Goal: Download file/media

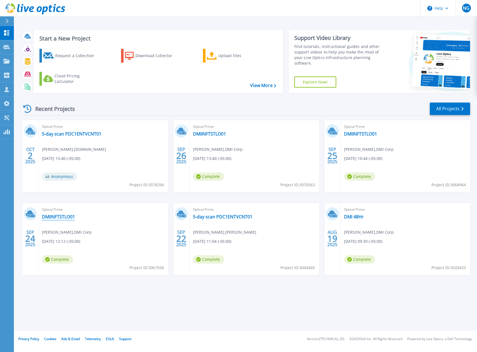
click at [51, 216] on link "DMIINFTSTLO01" at bounding box center [58, 217] width 33 height 6
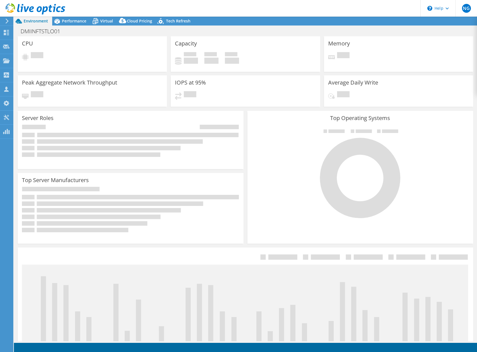
select select "USD"
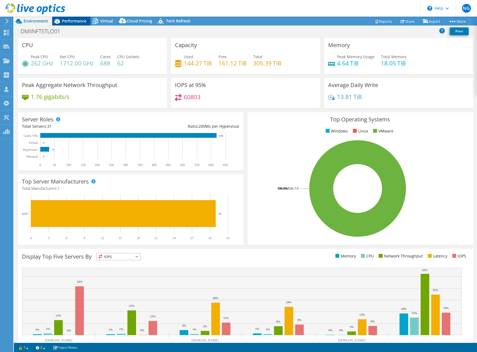
drag, startPoint x: 69, startPoint y: 22, endPoint x: 75, endPoint y: 22, distance: 5.6
click at [71, 22] on span "Performance" at bounding box center [74, 20] width 24 height 5
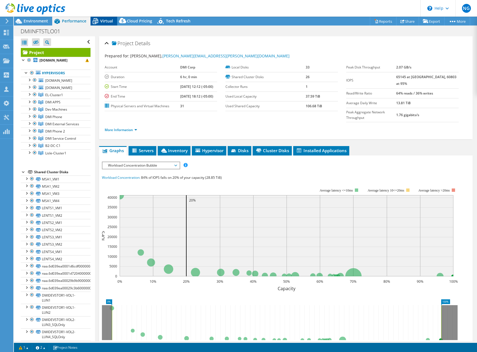
click at [112, 22] on span "Virtual" at bounding box center [106, 20] width 13 height 5
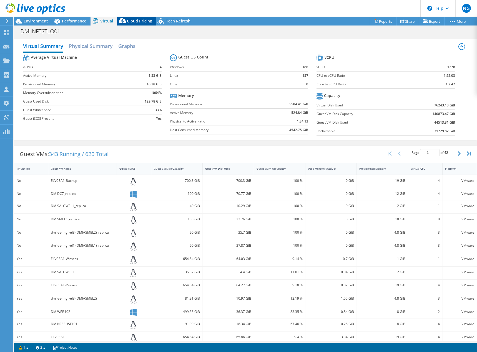
click at [134, 26] on div "DMIINFTSTLO01 Print" at bounding box center [245, 31] width 463 height 11
click at [141, 21] on span "Cloud Pricing" at bounding box center [139, 20] width 25 height 5
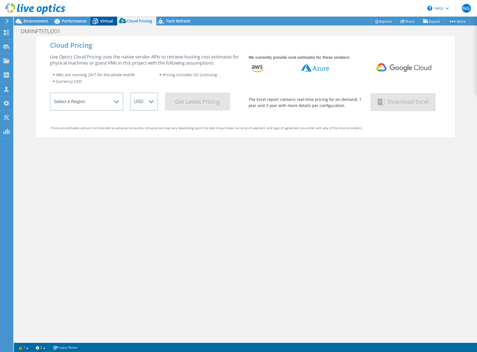
click at [106, 21] on span "Virtual" at bounding box center [106, 20] width 13 height 5
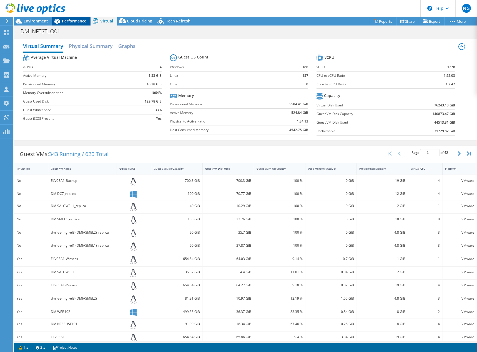
click at [69, 18] on span "Performance" at bounding box center [74, 20] width 24 height 5
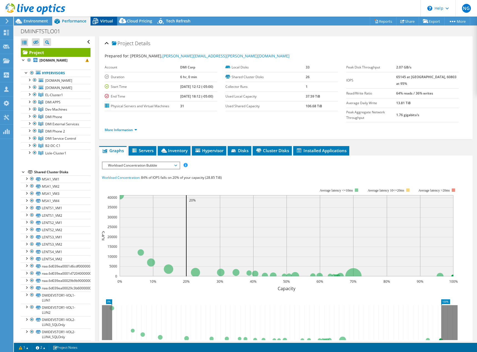
drag, startPoint x: 106, startPoint y: 22, endPoint x: 109, endPoint y: 19, distance: 4.0
click at [106, 21] on span "Virtual" at bounding box center [106, 20] width 13 height 5
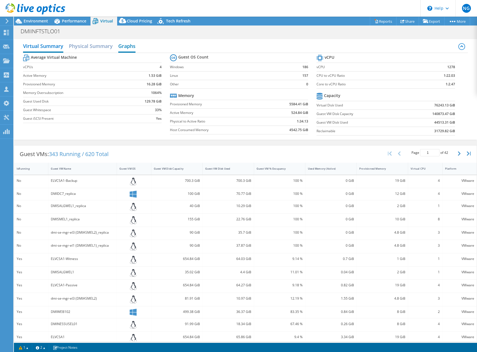
click at [128, 51] on h2 "Graphs" at bounding box center [126, 47] width 17 height 12
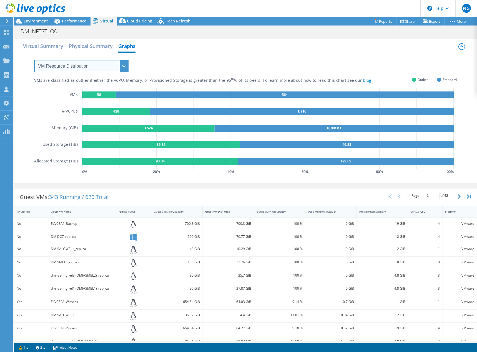
click at [115, 71] on select "VM Resource Distribution Provisioning Contrast Over Provisioning" at bounding box center [81, 66] width 94 height 12
select select "Over Provisioning"
click at [34, 60] on select "VM Resource Distribution Provisioning Contrast Over Provisioning" at bounding box center [81, 66] width 94 height 12
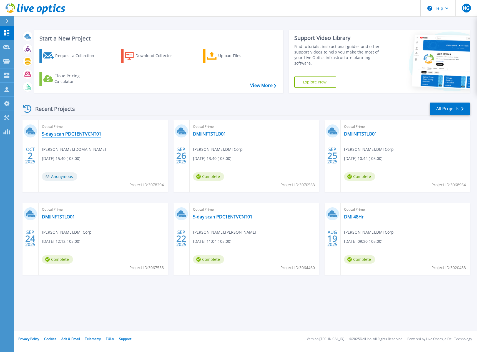
click at [71, 135] on link "5-day scan PDC1ENTVCNT01" at bounding box center [71, 134] width 59 height 6
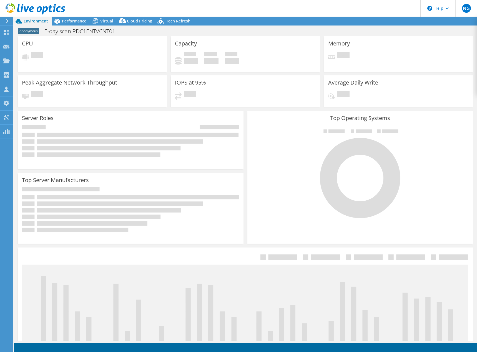
select select "USD"
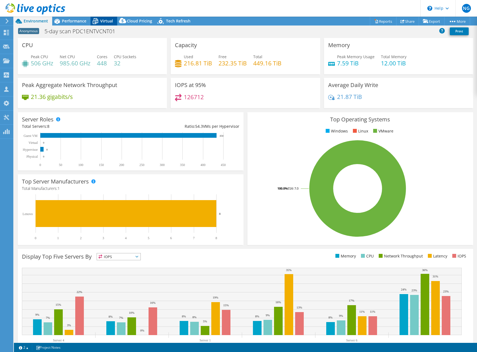
click at [105, 22] on span "Virtual" at bounding box center [106, 20] width 13 height 5
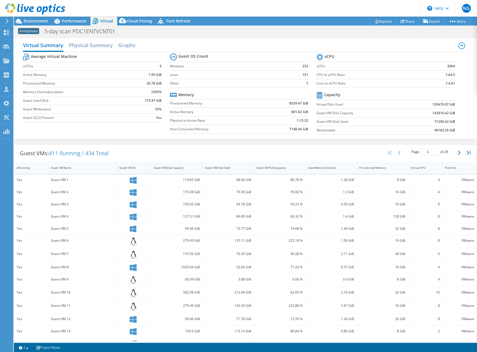
scroll to position [2, 0]
drag, startPoint x: 233, startPoint y: 247, endPoint x: 333, endPoint y: 248, distance: 100.5
click at [127, 44] on h2 "Graphs" at bounding box center [126, 47] width 17 height 12
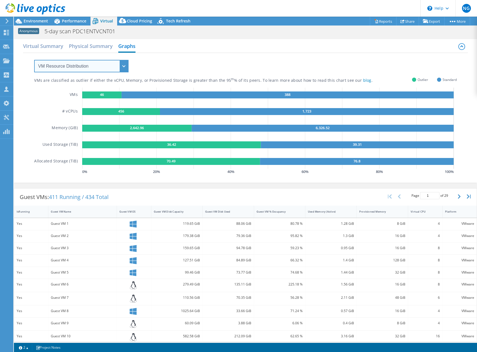
click at [95, 65] on select "VM Resource Distribution Provisioning Contrast Over Provisioning" at bounding box center [81, 66] width 94 height 12
select select "Over Provisioning"
click at [34, 60] on select "VM Resource Distribution Provisioning Contrast Over Provisioning" at bounding box center [81, 66] width 94 height 12
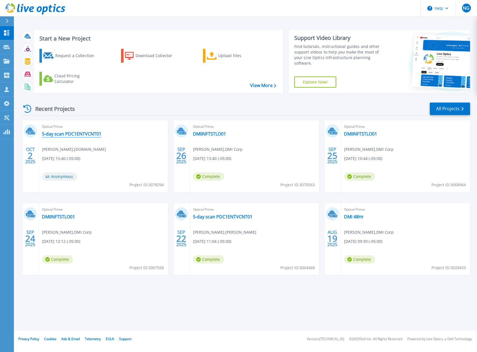
click at [86, 132] on link "5-day scan PDC1ENTVCNT01" at bounding box center [71, 134] width 59 height 6
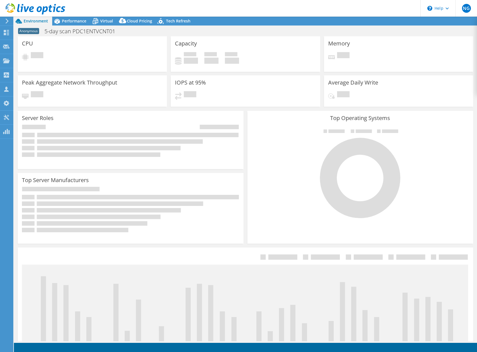
select select "USD"
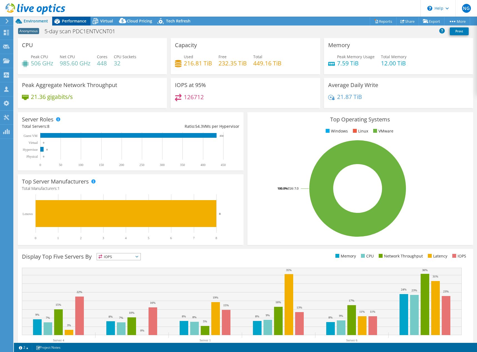
click at [76, 17] on div "Performance" at bounding box center [71, 21] width 38 height 9
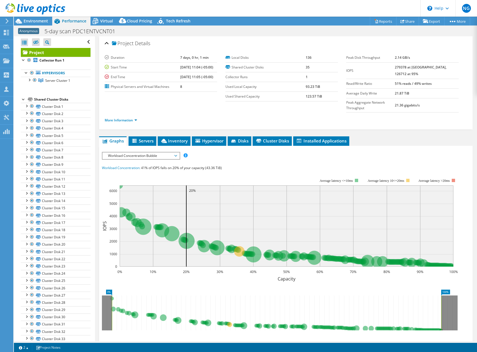
click at [140, 153] on span "Workload Concentration Bubble" at bounding box center [140, 156] width 71 height 7
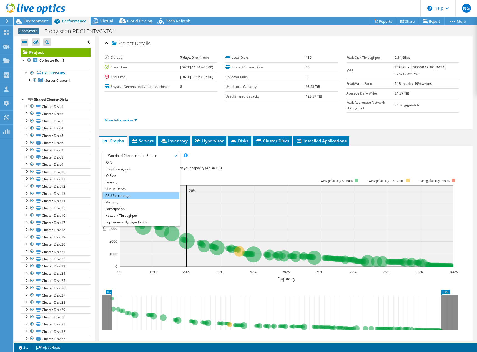
click at [126, 193] on li "CPU Percentage" at bounding box center [140, 196] width 77 height 7
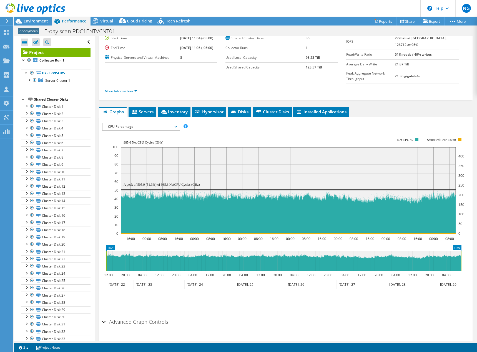
scroll to position [31, 0]
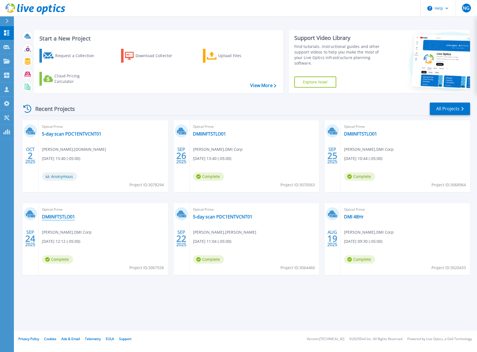
click at [71, 219] on link "DMIINFTSTLO01" at bounding box center [58, 217] width 33 height 6
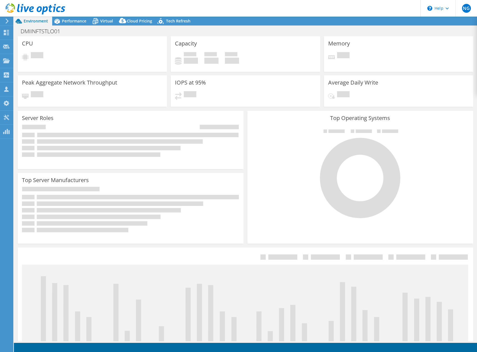
select select "USD"
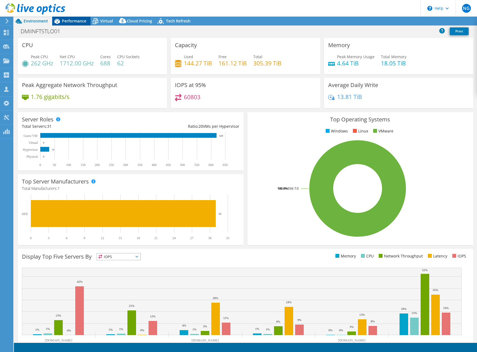
click at [80, 19] on span "Performance" at bounding box center [74, 20] width 24 height 5
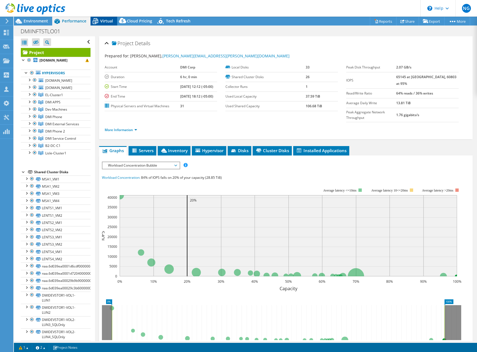
click at [101, 19] on span "Virtual" at bounding box center [106, 20] width 13 height 5
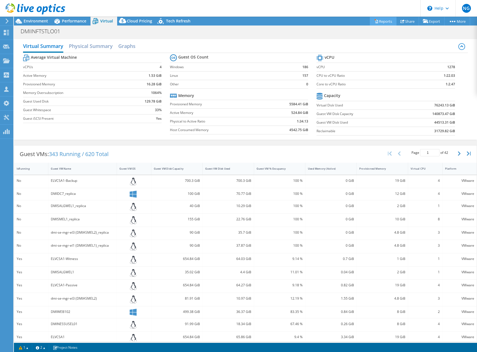
click at [382, 21] on link "Reports" at bounding box center [383, 21] width 27 height 9
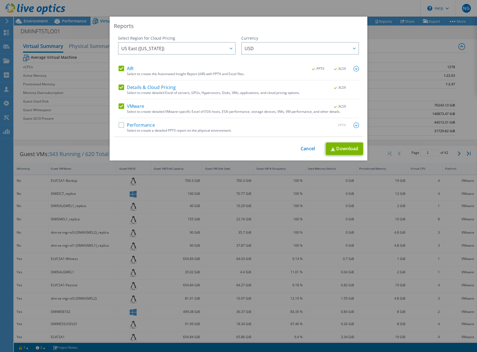
click at [119, 66] on label "AIR" at bounding box center [125, 69] width 15 height 6
click at [0, 0] on input "AIR" at bounding box center [0, 0] width 0 height 0
click at [120, 86] on label "Details & Cloud Pricing" at bounding box center [146, 88] width 57 height 6
click at [0, 0] on input "Details & Cloud Pricing" at bounding box center [0, 0] width 0 height 0
click at [123, 85] on label "Details & Cloud Pricing" at bounding box center [146, 88] width 57 height 6
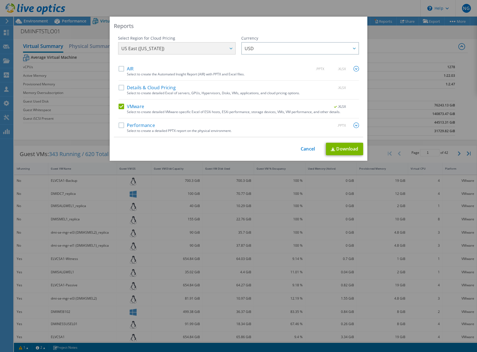
click at [0, 0] on input "Details & Cloud Pricing" at bounding box center [0, 0] width 0 height 0
drag, startPoint x: 121, startPoint y: 105, endPoint x: 124, endPoint y: 105, distance: 3.3
click at [123, 106] on label "VMware" at bounding box center [131, 107] width 26 height 6
click at [0, 0] on input "VMware" at bounding box center [0, 0] width 0 height 0
click at [121, 107] on label "VMware" at bounding box center [131, 107] width 26 height 6
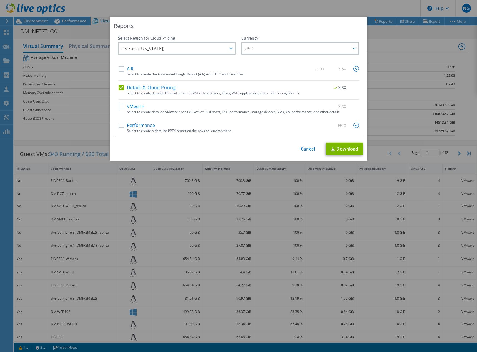
click at [0, 0] on input "VMware" at bounding box center [0, 0] width 0 height 0
click at [348, 144] on link "Download" at bounding box center [344, 149] width 37 height 12
click at [185, 147] on div "This process may take a while, please wait... Cancel Download" at bounding box center [238, 149] width 249 height 12
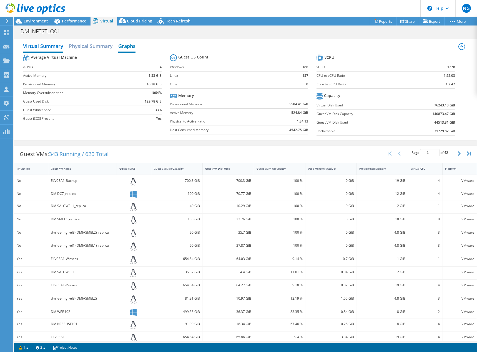
click at [132, 47] on h2 "Graphs" at bounding box center [126, 47] width 17 height 12
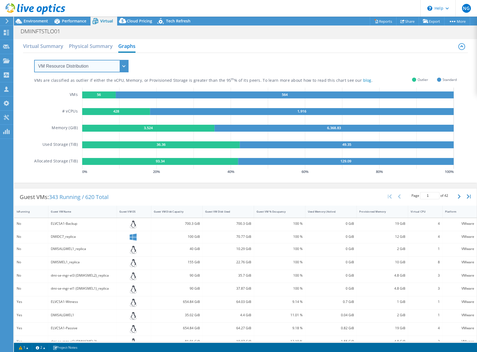
click at [106, 64] on select "VM Resource Distribution Provisioning Contrast Over Provisioning" at bounding box center [81, 66] width 94 height 12
select select "Over Provisioning"
click at [34, 60] on select "VM Resource Distribution Provisioning Contrast Over Provisioning" at bounding box center [81, 66] width 94 height 12
